Goal: Find specific page/section: Find specific page/section

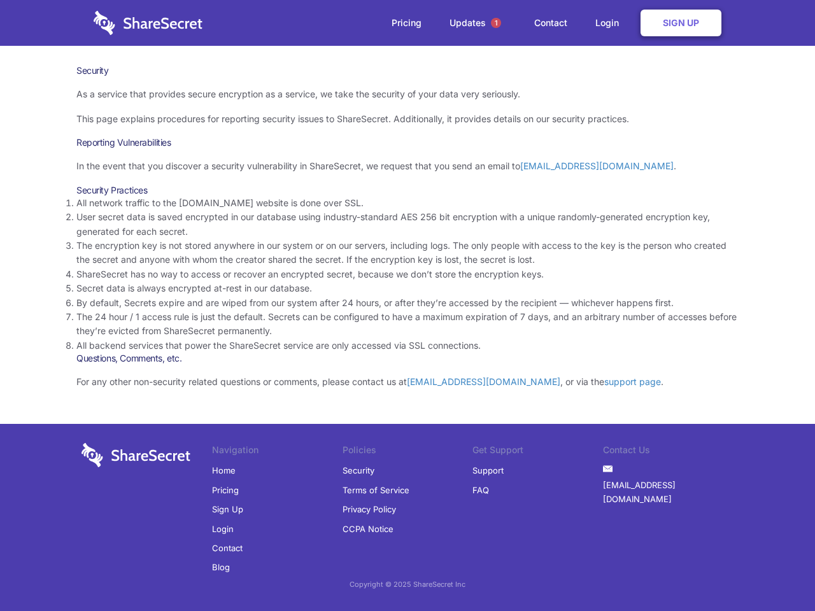
click at [408, 306] on li "By default, Secrets expire and are wiped from our system after 24 hours, or aft…" at bounding box center [407, 303] width 662 height 14
click at [496, 23] on span "1" at bounding box center [496, 23] width 10 height 10
